Goal: Entertainment & Leisure: Consume media (video, audio)

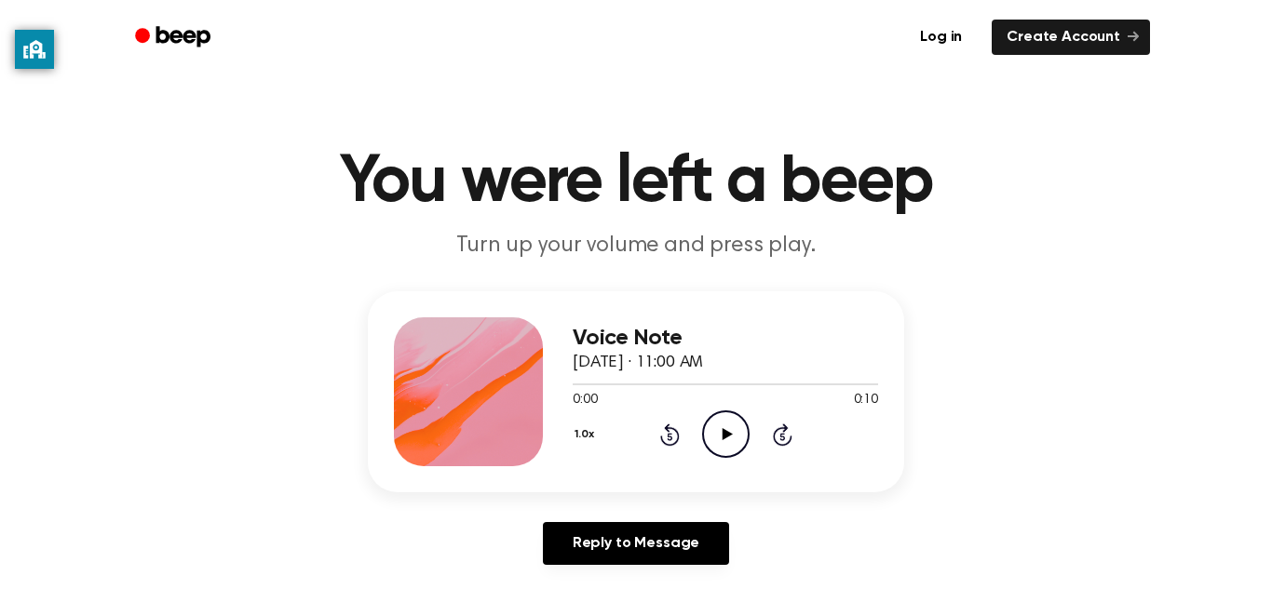
click at [736, 427] on icon "Play Audio" at bounding box center [725, 434] width 47 height 47
click at [727, 422] on icon "Play Audio" at bounding box center [725, 434] width 47 height 47
click at [709, 426] on icon "Play Audio" at bounding box center [725, 434] width 47 height 47
click at [729, 449] on icon "Play Audio" at bounding box center [725, 434] width 47 height 47
click at [719, 429] on icon "Play Audio" at bounding box center [725, 434] width 47 height 47
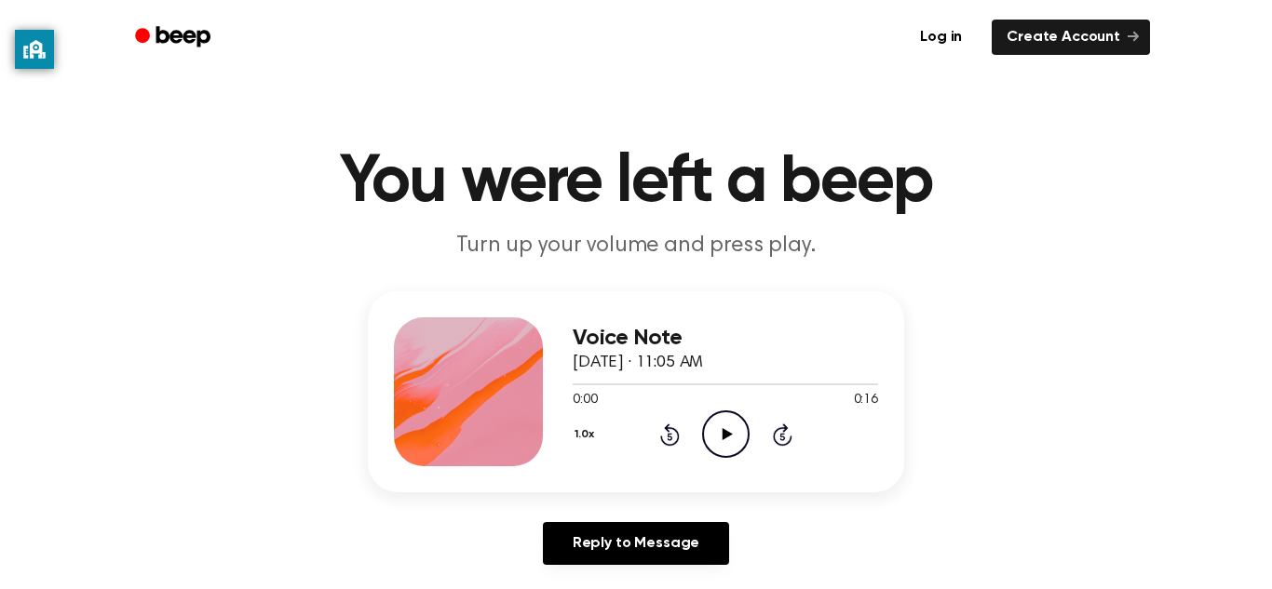
click at [721, 439] on icon "Play Audio" at bounding box center [725, 434] width 47 height 47
click at [669, 437] on icon at bounding box center [669, 436] width 5 height 7
click at [674, 439] on icon "Rewind 5 seconds" at bounding box center [669, 435] width 20 height 24
click at [668, 439] on icon "Rewind 5 seconds" at bounding box center [669, 435] width 20 height 24
click at [429, 397] on div at bounding box center [468, 392] width 149 height 149
